Goal: Information Seeking & Learning: Understand process/instructions

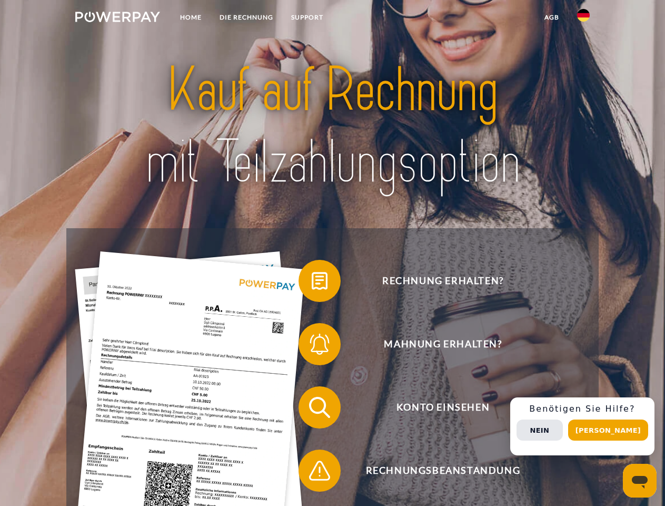
click at [117, 18] on img at bounding box center [117, 17] width 85 height 11
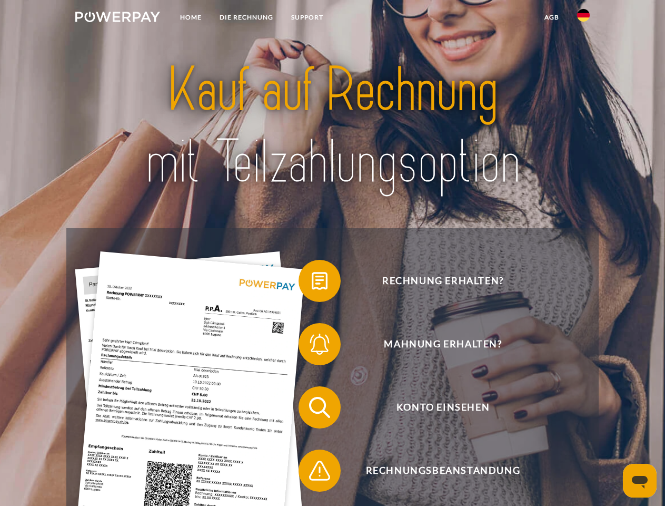
click at [584, 18] on img at bounding box center [583, 15] width 13 height 13
click at [552, 17] on link "agb" at bounding box center [552, 17] width 33 height 19
click at [312, 283] on span at bounding box center [304, 280] width 53 height 53
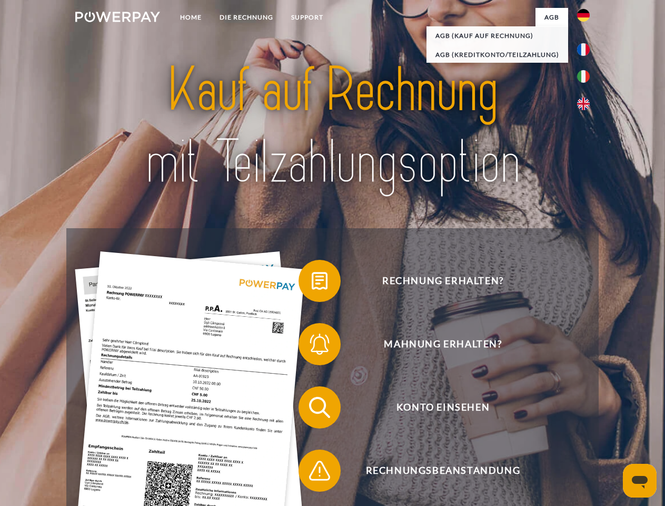
click at [312, 346] on span at bounding box center [304, 344] width 53 height 53
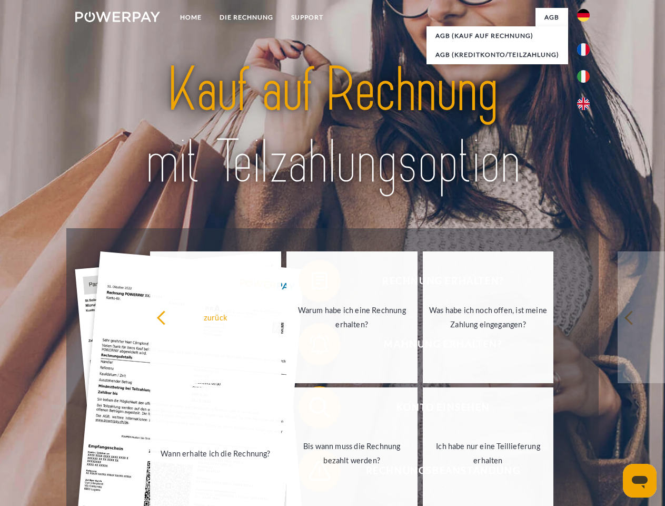
click at [312, 409] on link "Bis wann muss die Rechnung bezahlt werden?" at bounding box center [352, 453] width 131 height 132
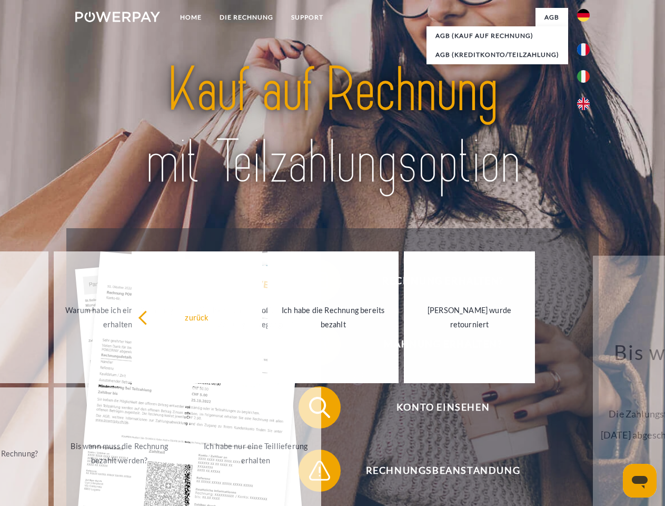
click at [312, 473] on span at bounding box center [304, 470] width 53 height 53
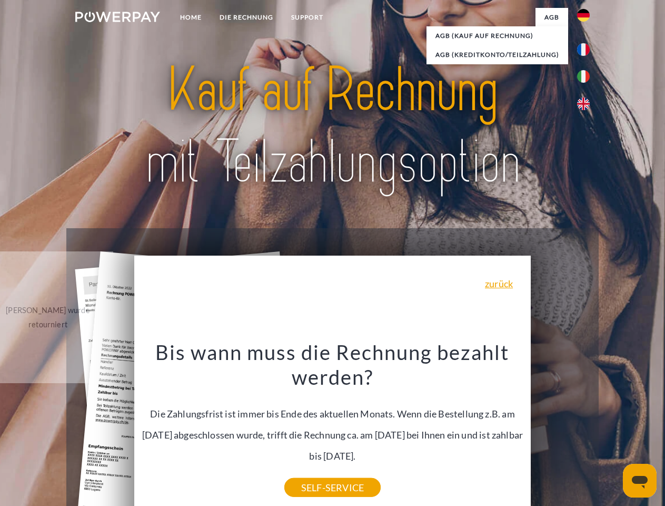
click at [586, 426] on div "Rechnung erhalten? Mahnung erhalten? Konto einsehen" at bounding box center [332, 438] width 532 height 421
click at [561, 428] on span "Konto einsehen" at bounding box center [443, 407] width 258 height 42
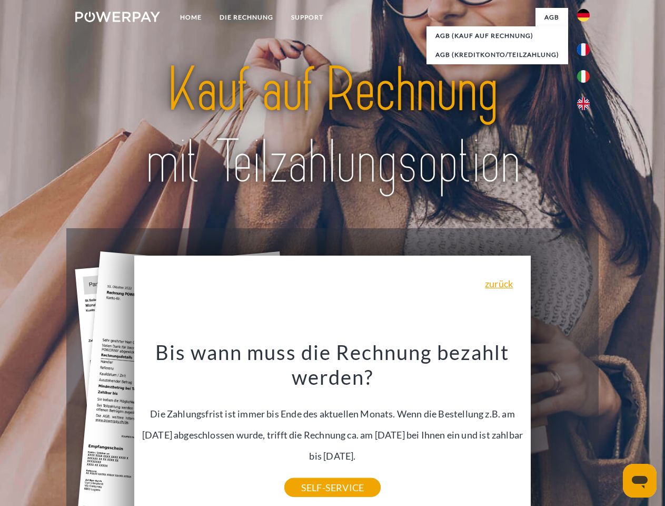
click at [612, 430] on header "Home DIE RECHNUNG SUPPORT" at bounding box center [332, 364] width 665 height 728
